Goal: Find specific page/section: Find specific page/section

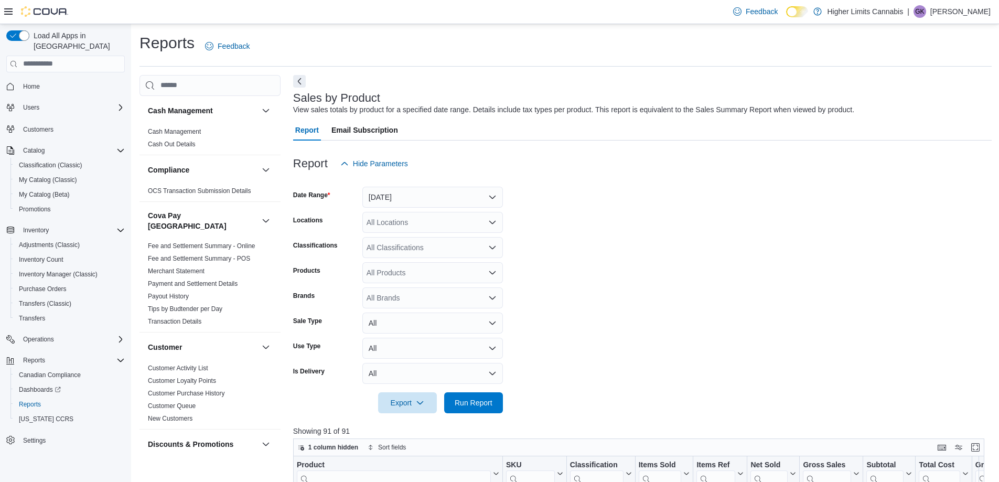
scroll to position [772, 0]
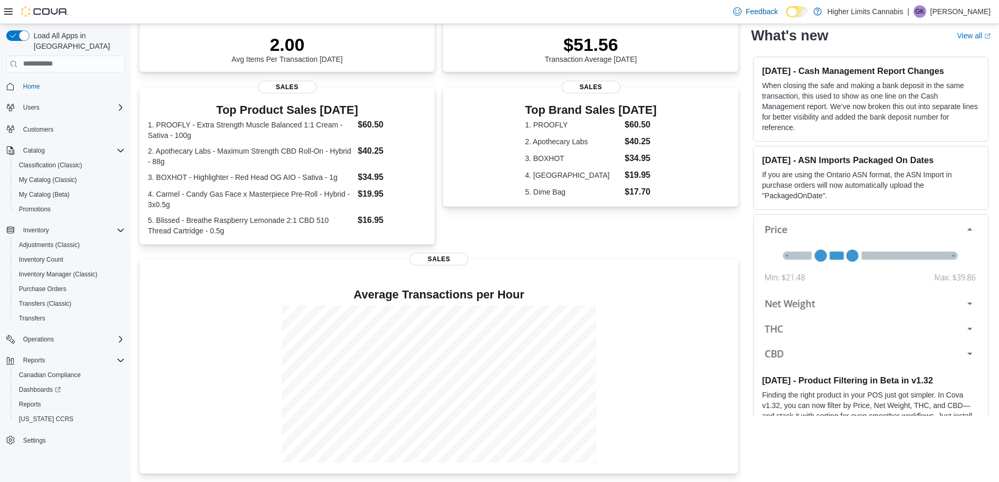
scroll to position [108, 0]
